Goal: Browse casually

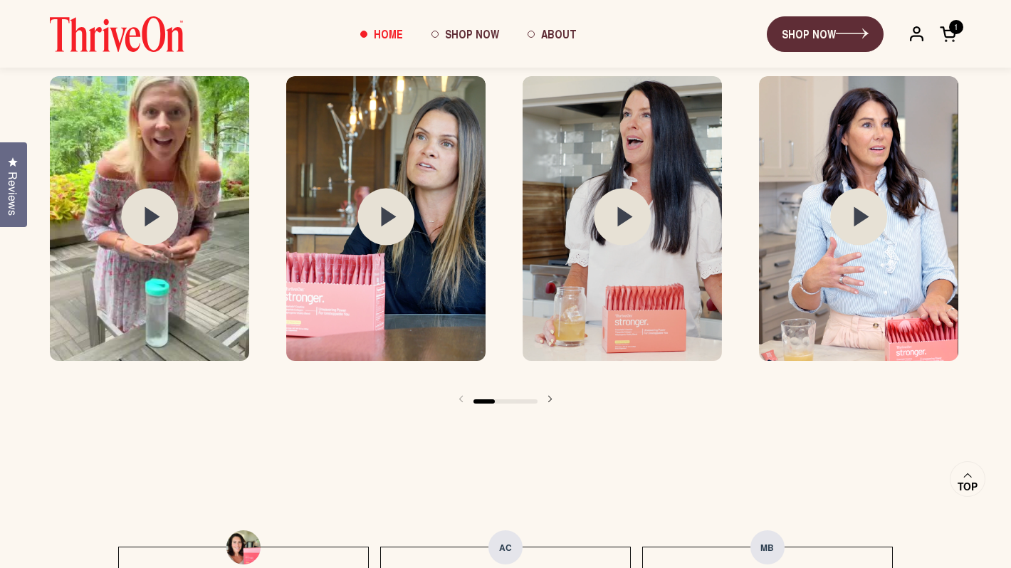
scroll to position [2088, 0]
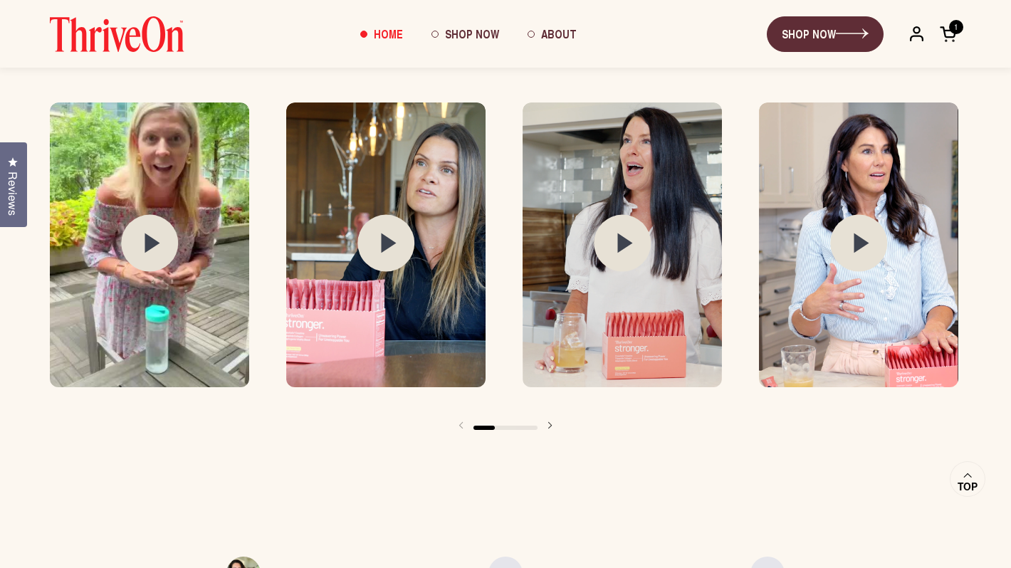
click at [174, 242] on circle at bounding box center [149, 242] width 57 height 57
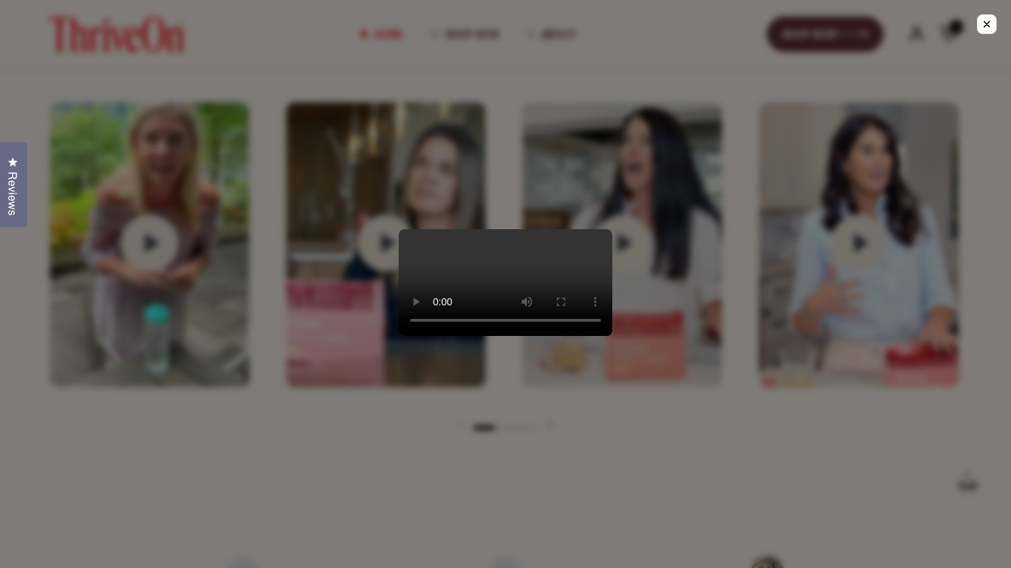
click at [709, 426] on div at bounding box center [505, 284] width 1011 height 568
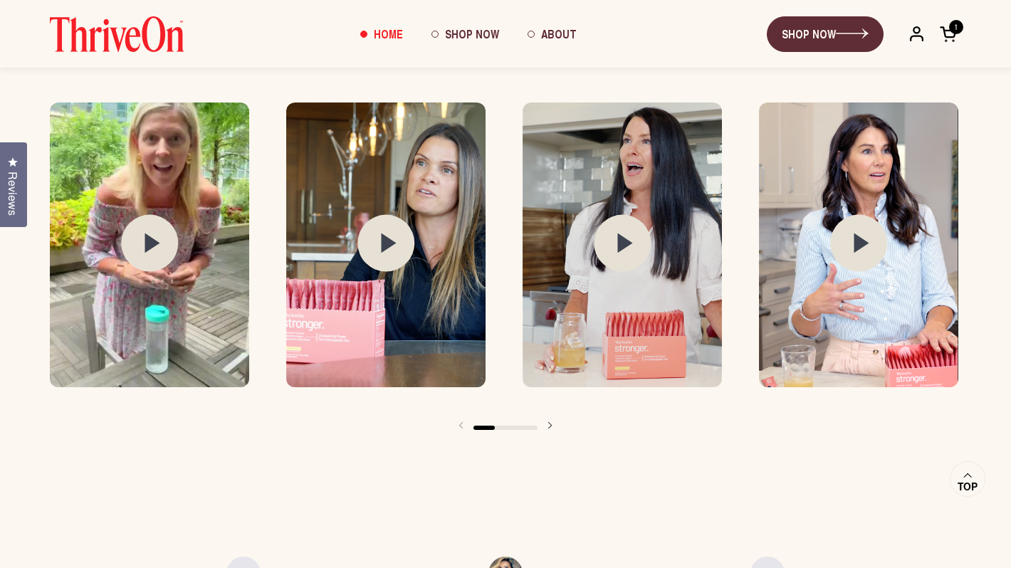
click at [372, 197] on img at bounding box center [385, 244] width 199 height 285
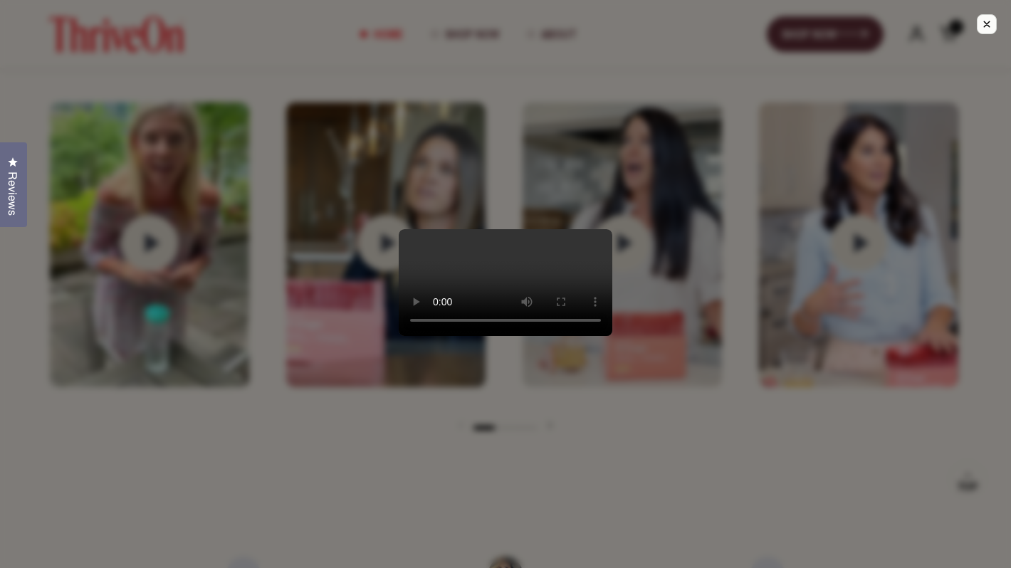
click at [741, 458] on div at bounding box center [505, 284] width 1011 height 568
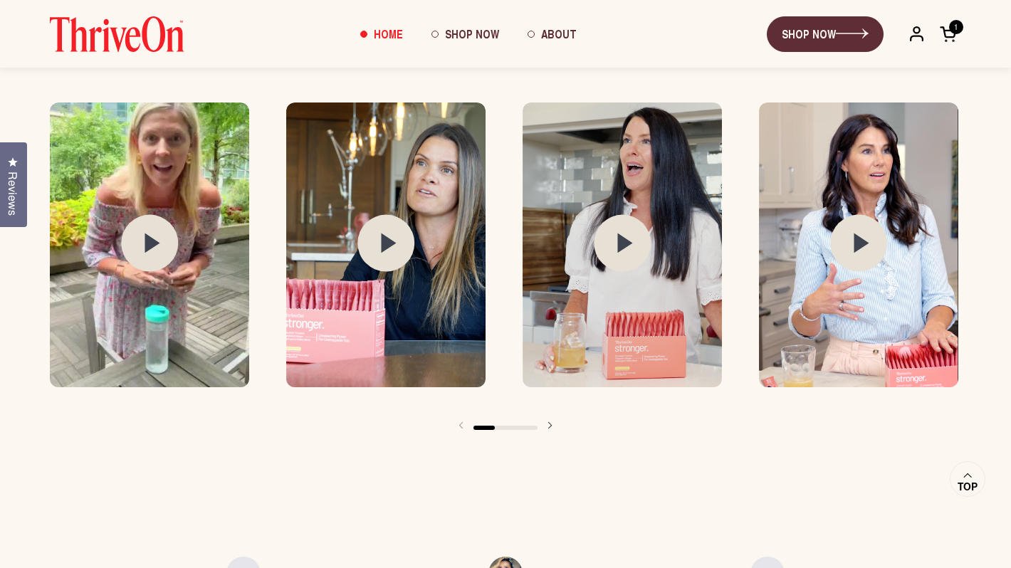
click at [673, 298] on img at bounding box center [621, 244] width 199 height 285
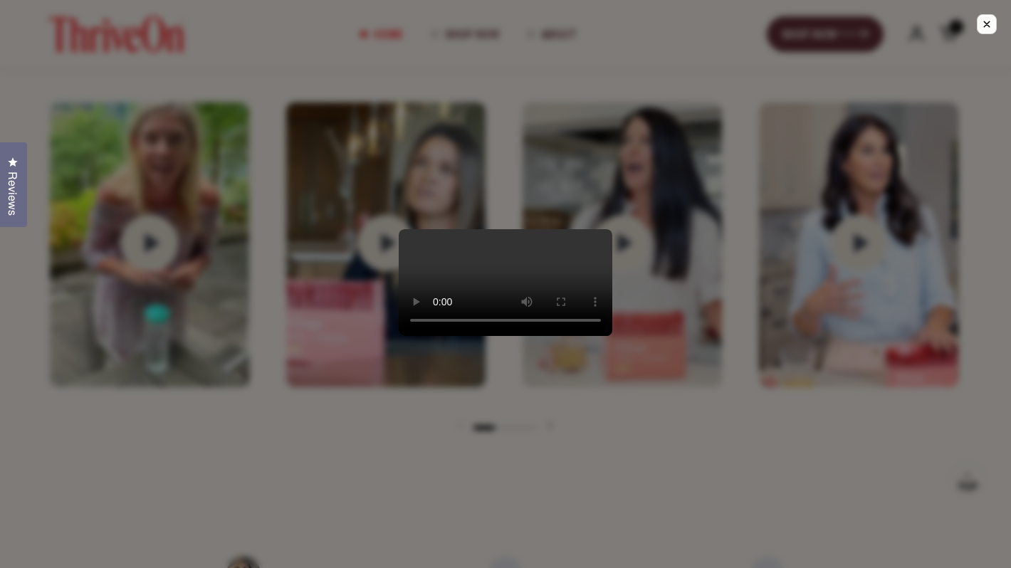
click at [824, 443] on div at bounding box center [505, 284] width 1011 height 568
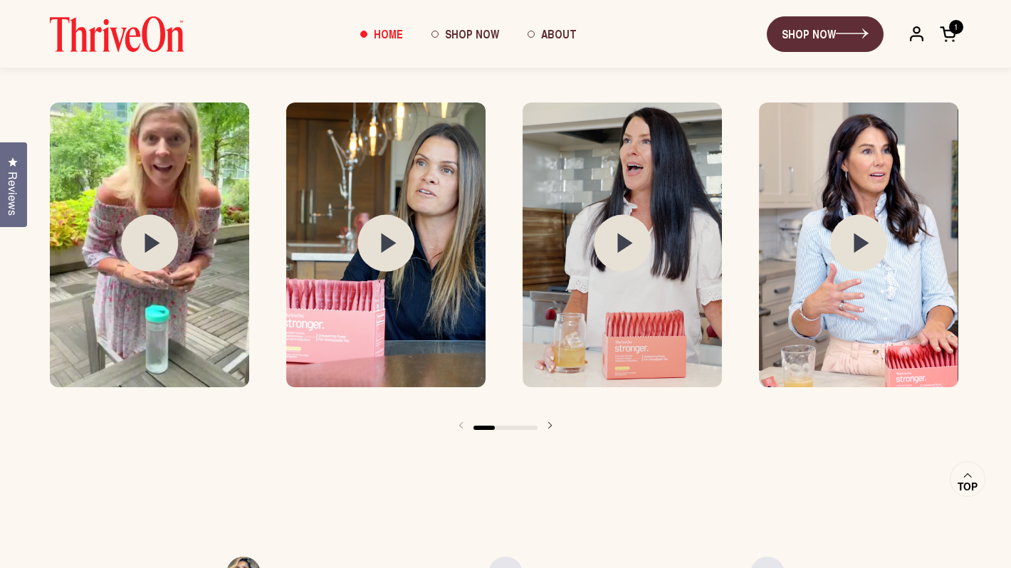
click at [848, 293] on img at bounding box center [858, 244] width 199 height 285
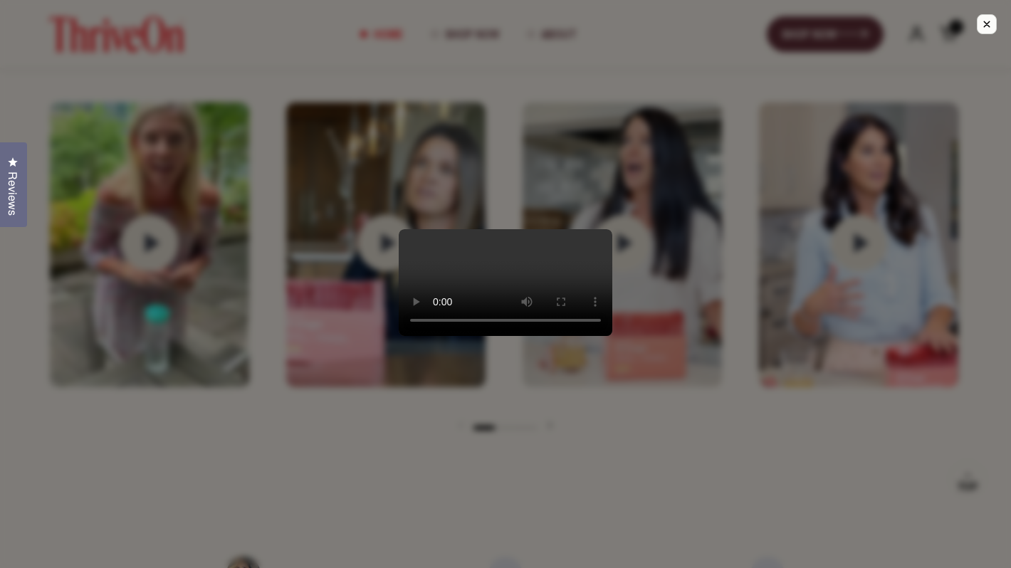
click at [741, 436] on div at bounding box center [505, 284] width 1011 height 568
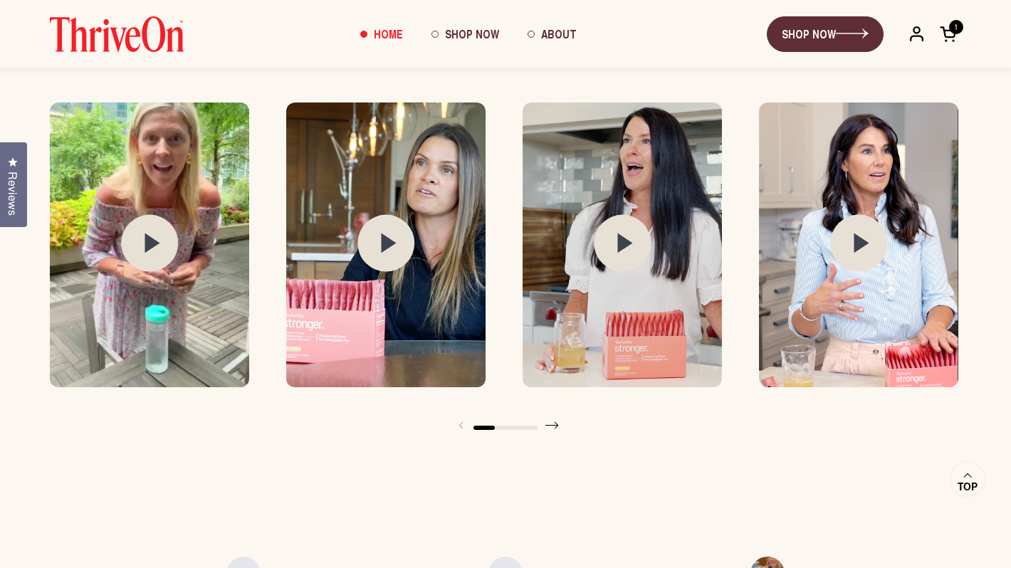
click at [552, 424] on span at bounding box center [551, 425] width 28 height 28
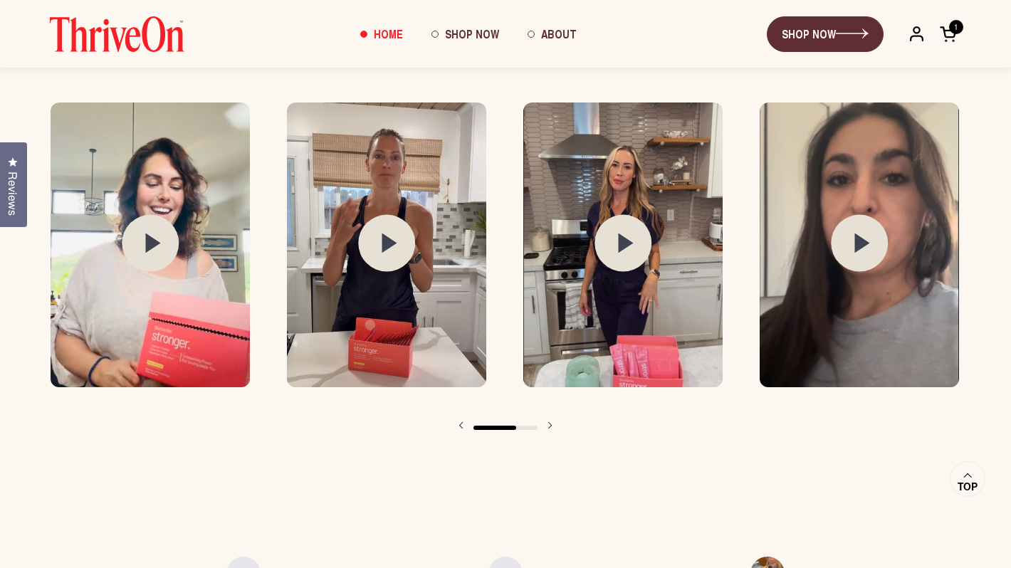
scroll to position [0, 945]
click at [194, 324] on img at bounding box center [149, 244] width 199 height 285
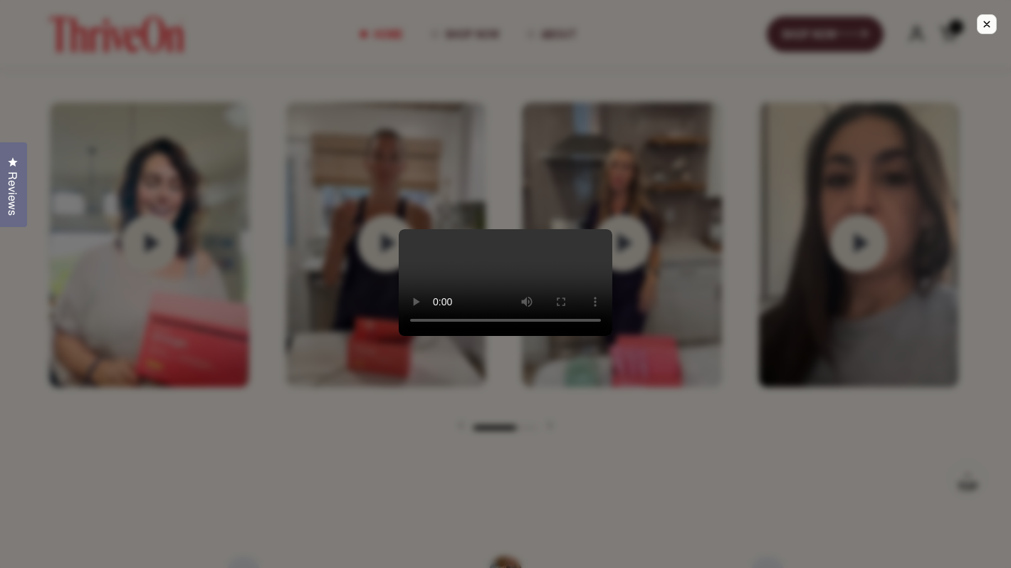
click at [301, 426] on div at bounding box center [505, 284] width 1011 height 568
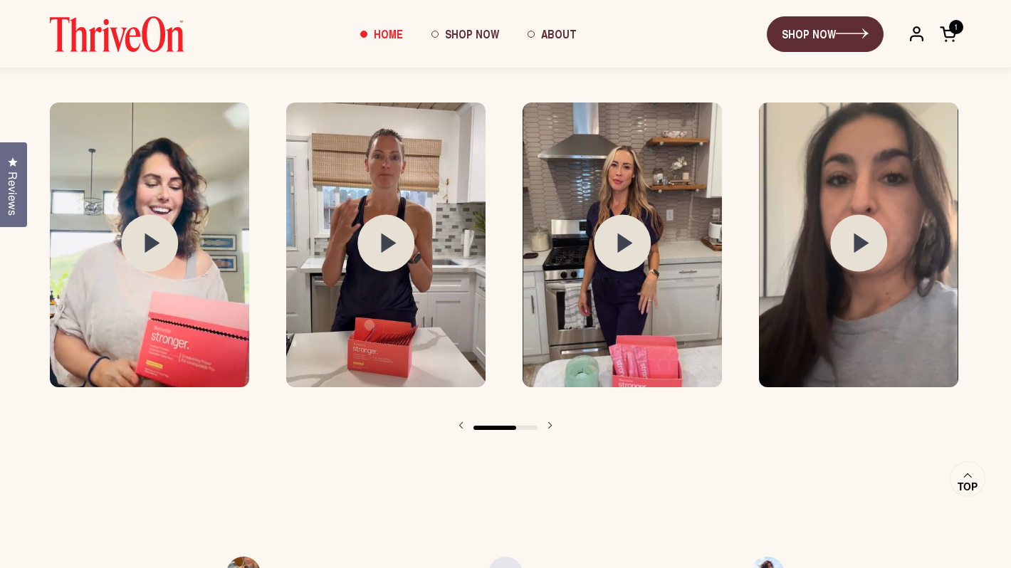
click at [345, 285] on img at bounding box center [385, 244] width 199 height 285
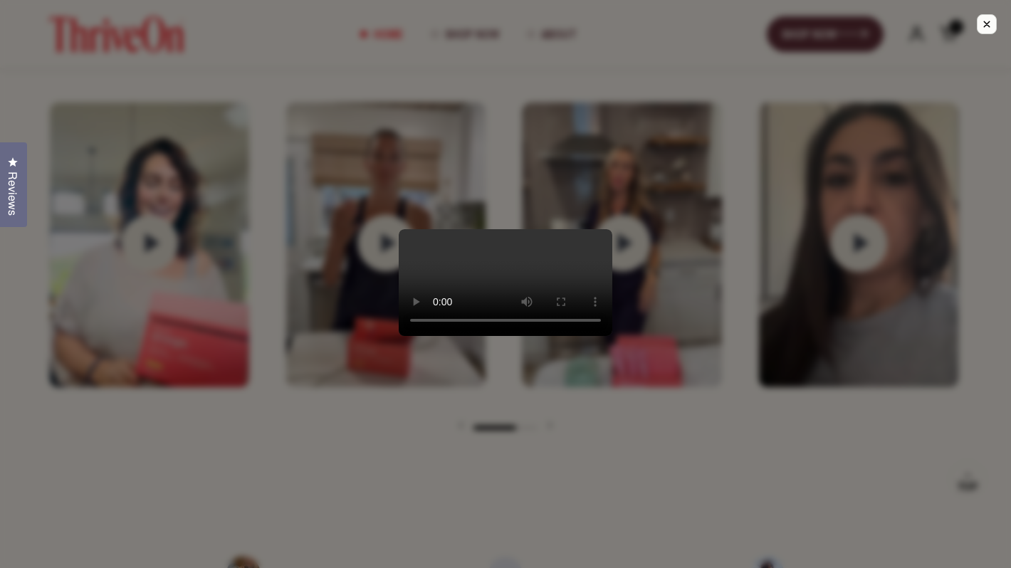
click at [735, 425] on div at bounding box center [505, 284] width 1011 height 568
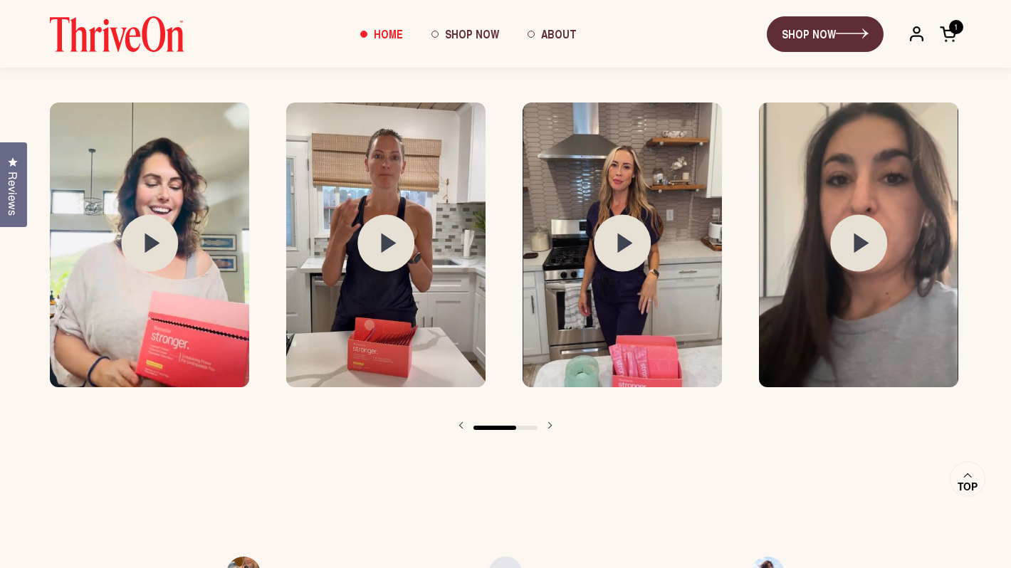
click at [666, 258] on img at bounding box center [621, 244] width 199 height 285
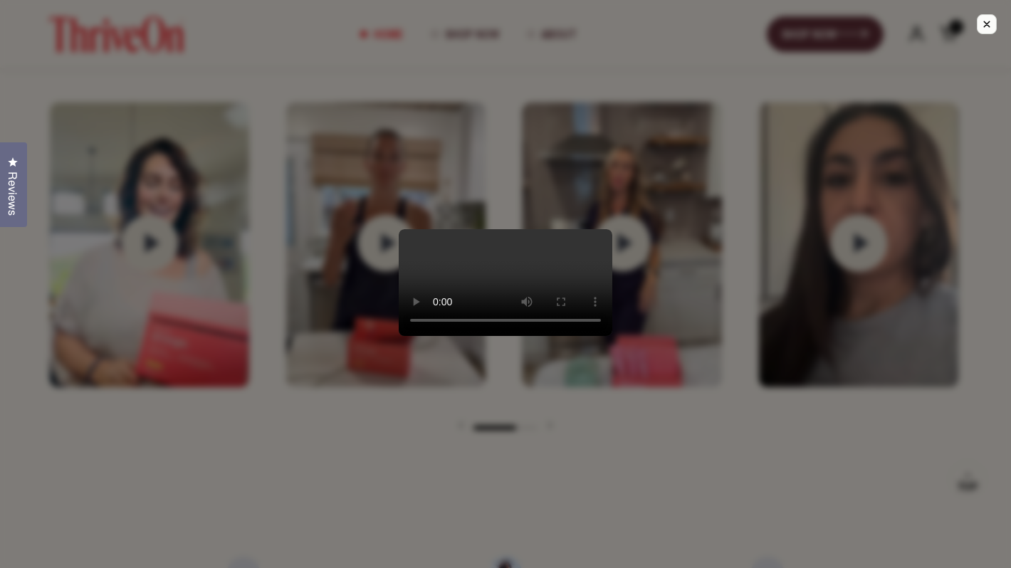
click at [806, 409] on div at bounding box center [505, 284] width 1011 height 568
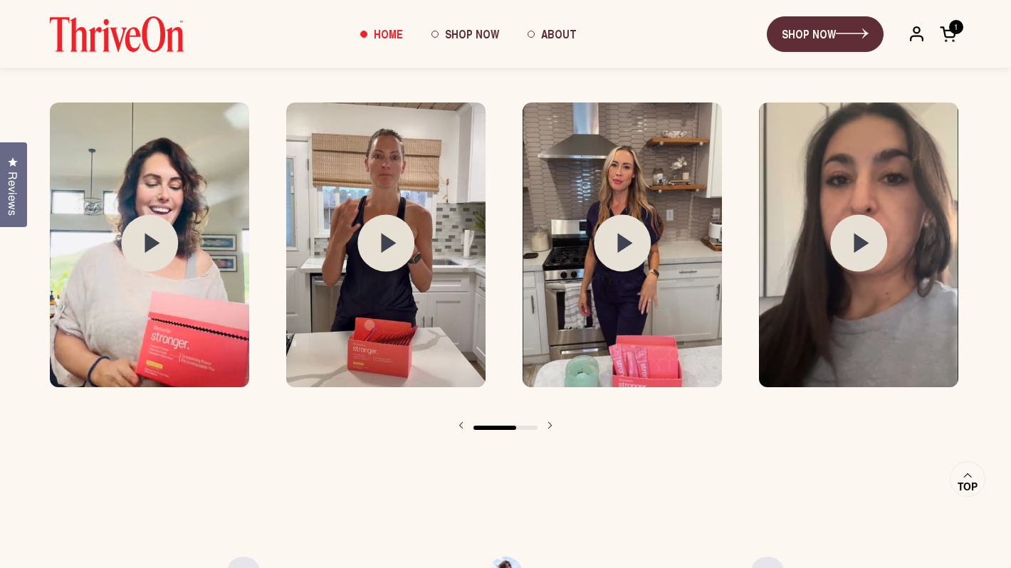
click at [821, 270] on img at bounding box center [858, 244] width 199 height 285
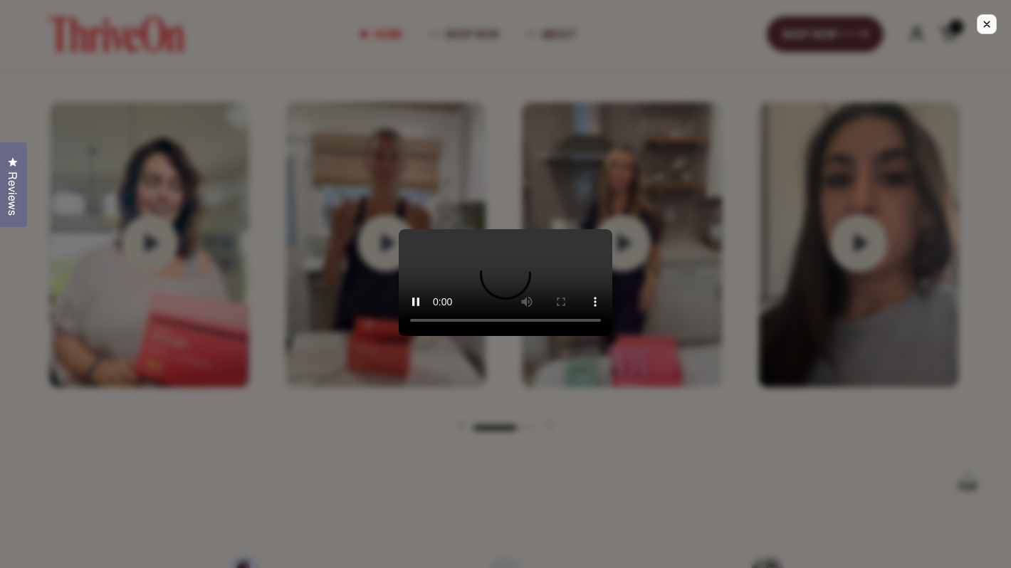
click at [720, 414] on div at bounding box center [505, 284] width 1011 height 568
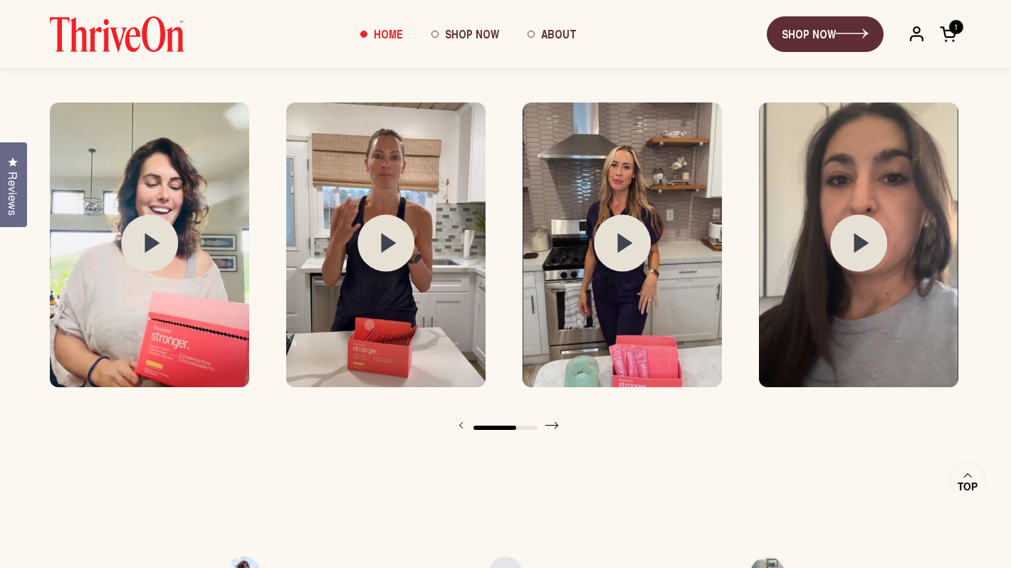
click at [556, 424] on icon at bounding box center [556, 425] width 4 height 8
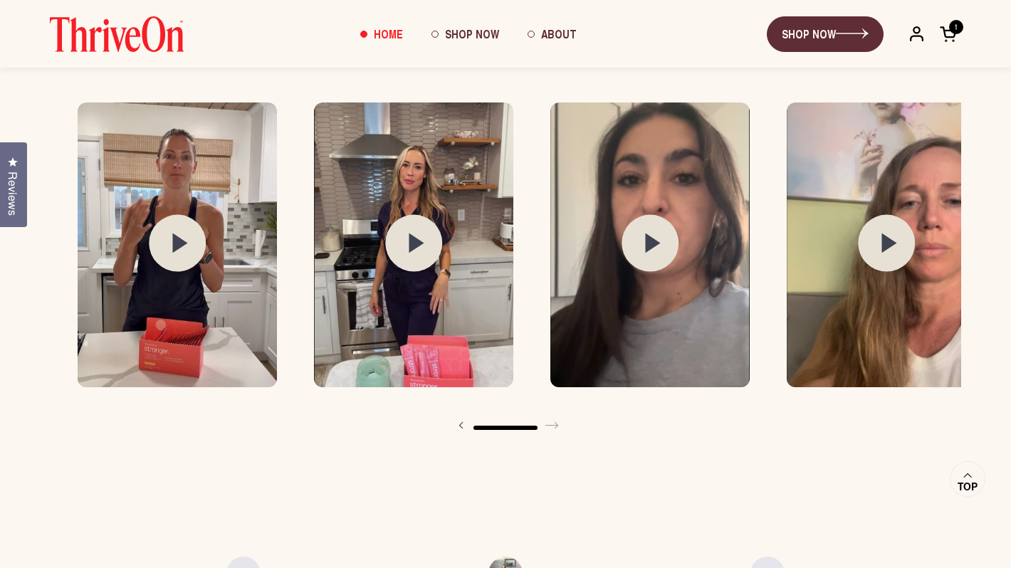
scroll to position [0, 1179]
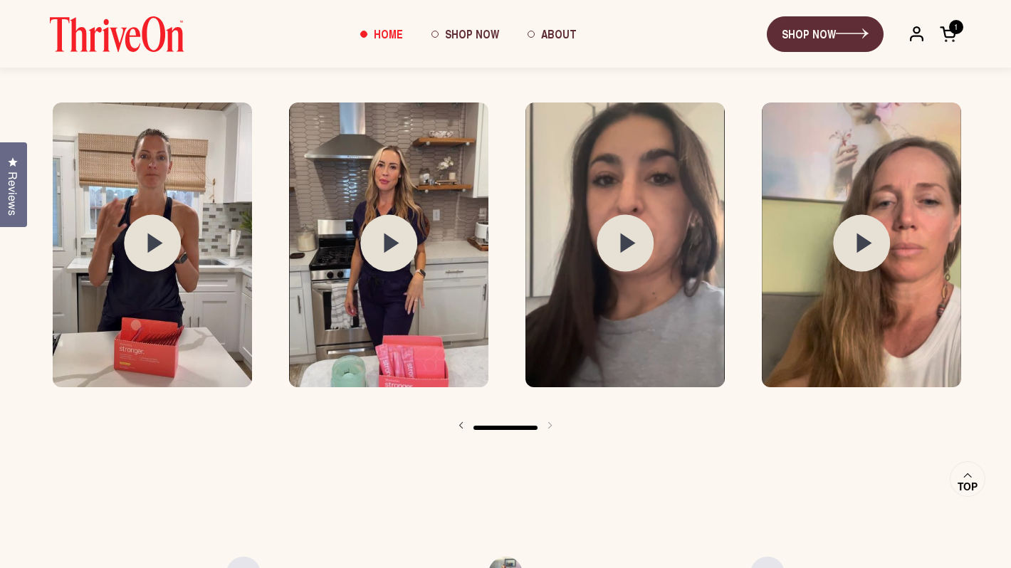
click at [851, 238] on circle at bounding box center [861, 242] width 57 height 57
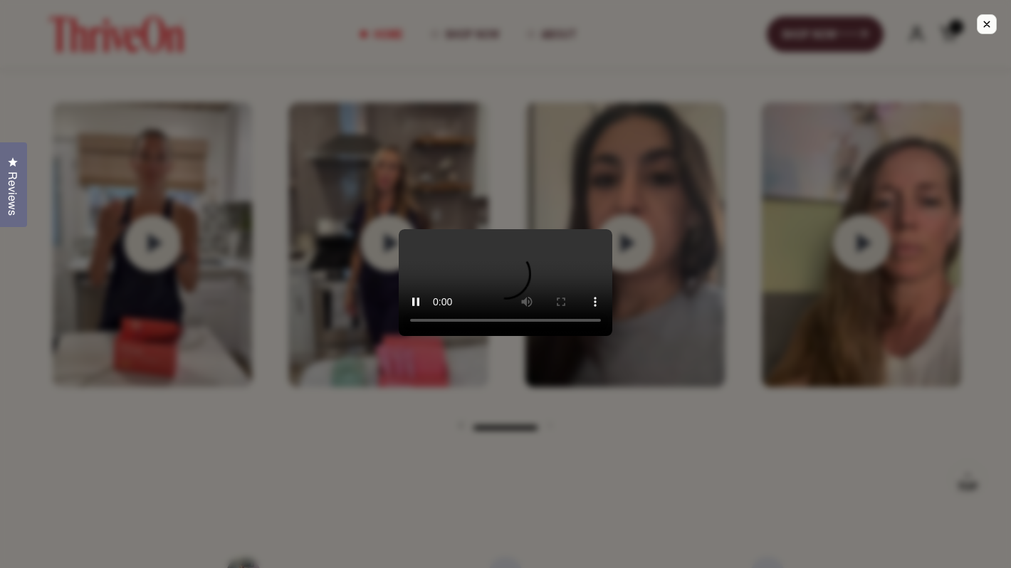
click at [693, 453] on div at bounding box center [505, 284] width 1011 height 568
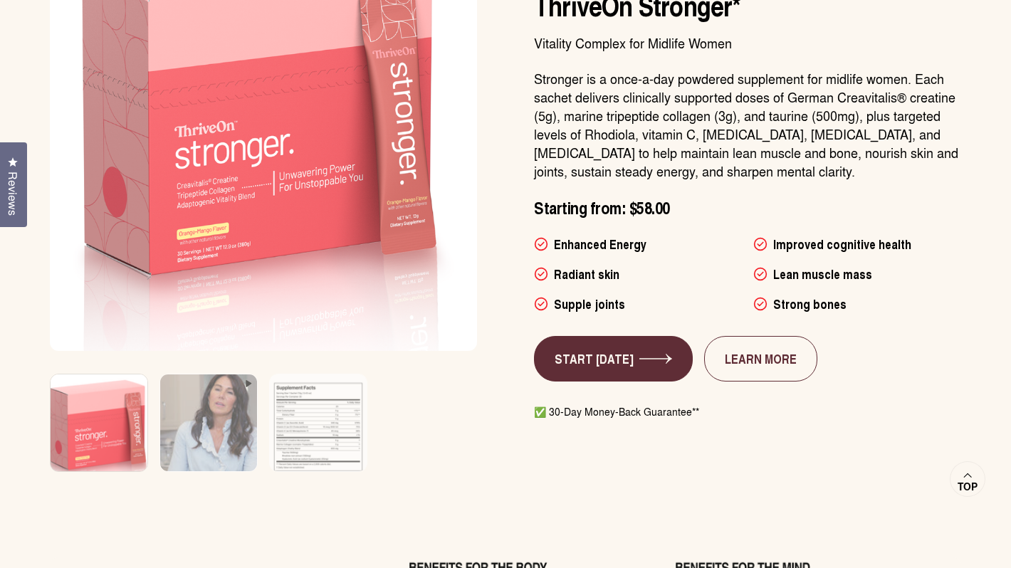
scroll to position [932, 0]
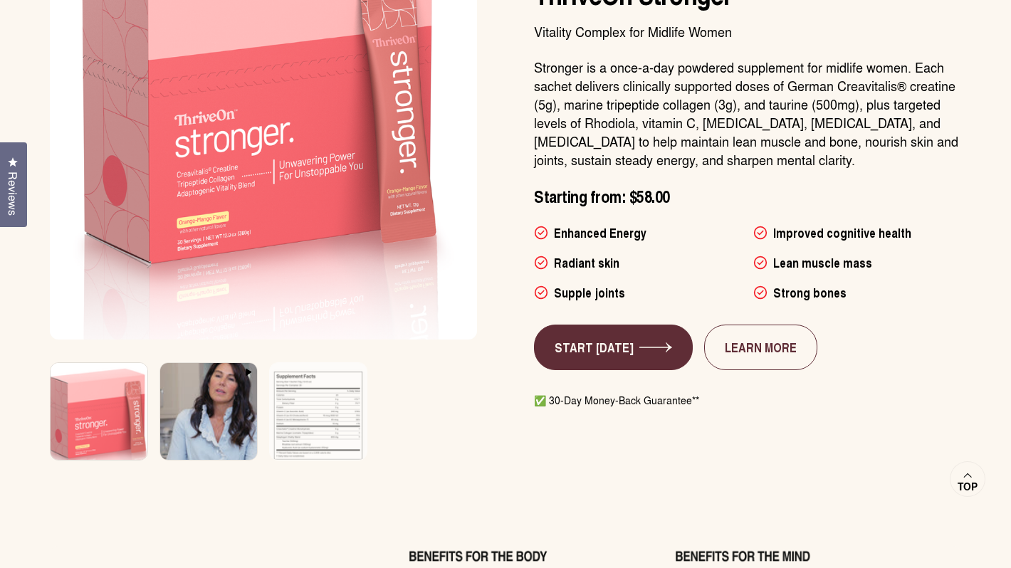
click at [206, 406] on img at bounding box center [209, 421] width 102 height 122
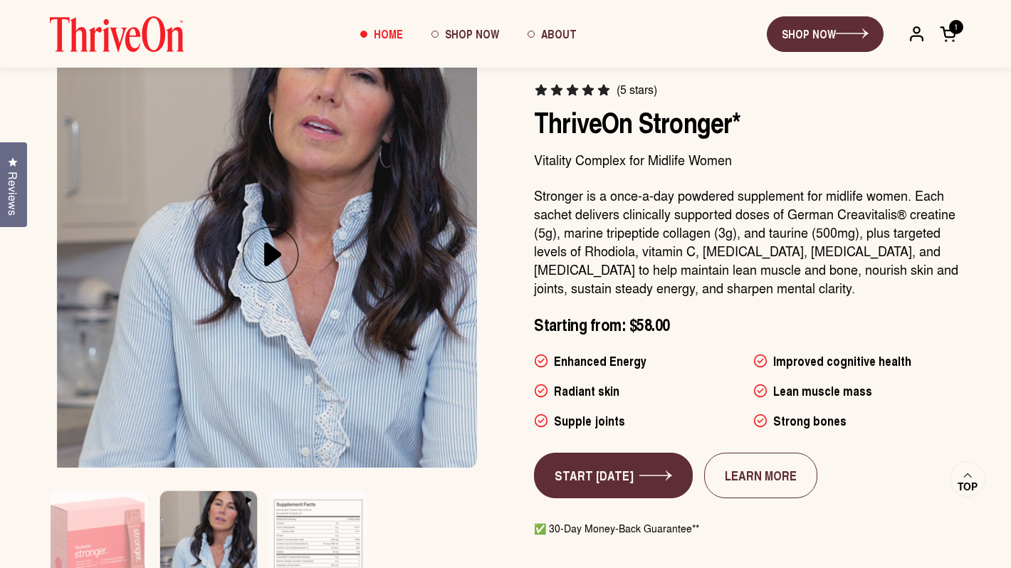
scroll to position [0, 440]
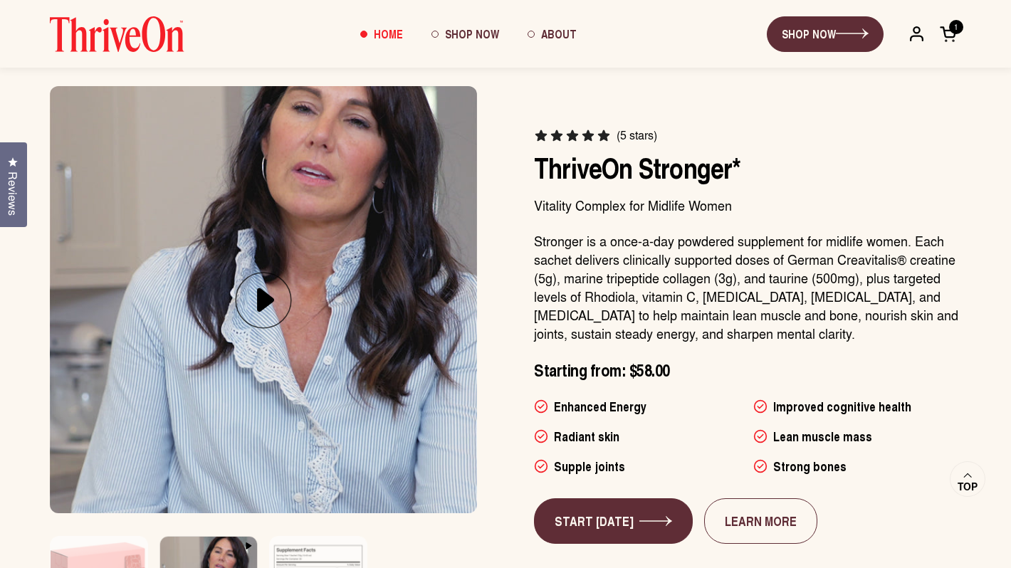
click at [253, 295] on icon at bounding box center [263, 300] width 57 height 74
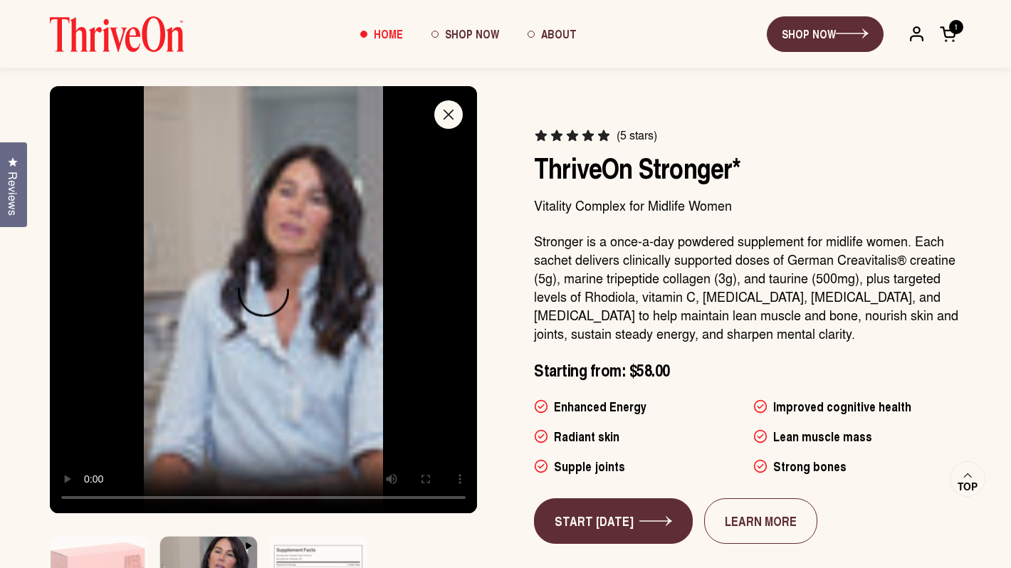
click at [228, 333] on video "ThriveOn Stronger" at bounding box center [263, 299] width 427 height 427
